Goal: Transaction & Acquisition: Purchase product/service

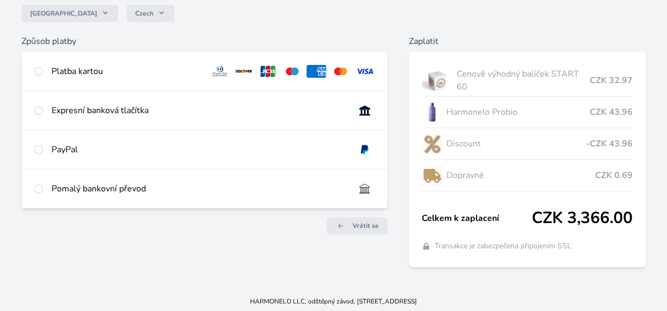
scroll to position [101, 0]
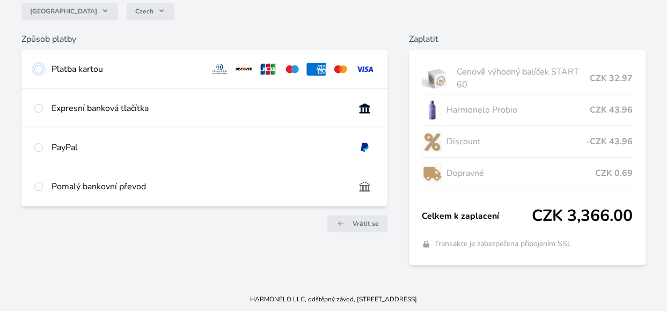
click at [35, 70] on input "radio" at bounding box center [38, 69] width 9 height 9
radio input "true"
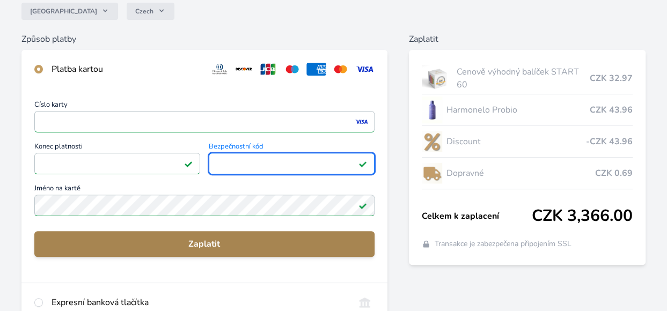
click at [235, 244] on span "Zaplatit" at bounding box center [204, 244] width 323 height 13
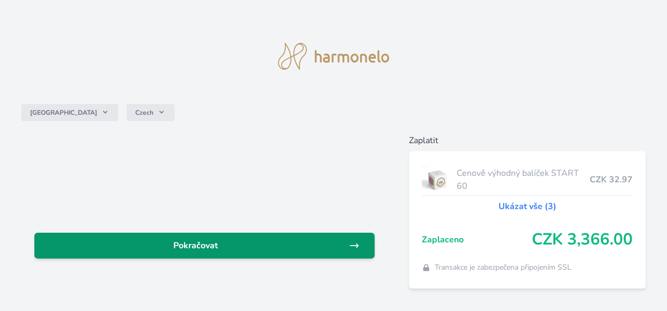
click at [230, 247] on span "Pokračovat" at bounding box center [196, 245] width 306 height 13
